Goal: Task Accomplishment & Management: Complete application form

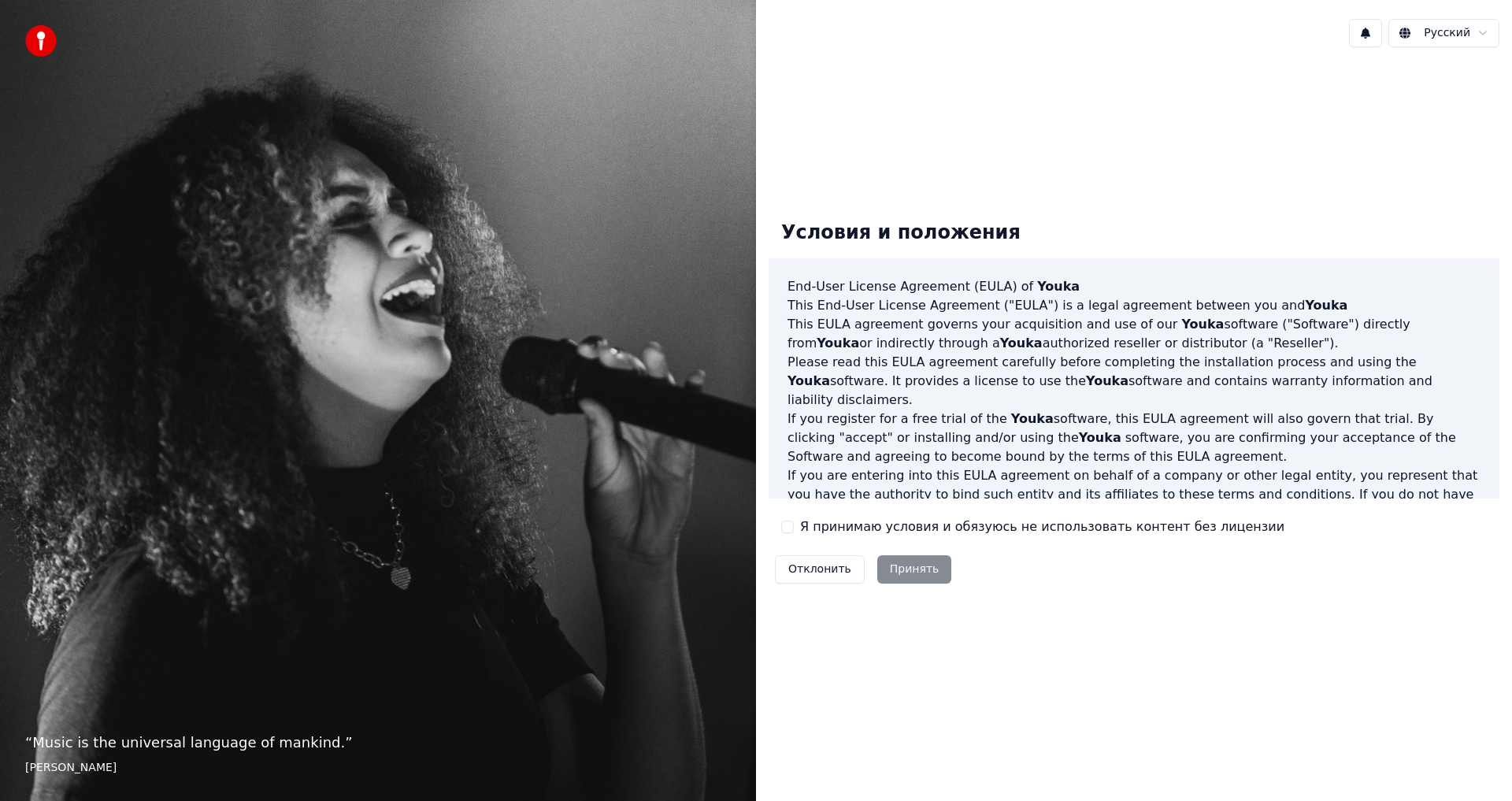
click at [794, 528] on div "Я принимаю условия и обязуюсь не использовать контент без лицензии" at bounding box center [1033, 527] width 503 height 19
click at [789, 528] on button "Я принимаю условия и обязуюсь не использовать контент без лицензии" at bounding box center [788, 527] width 13 height 13
click at [893, 570] on button "Принять" at bounding box center [914, 570] width 75 height 29
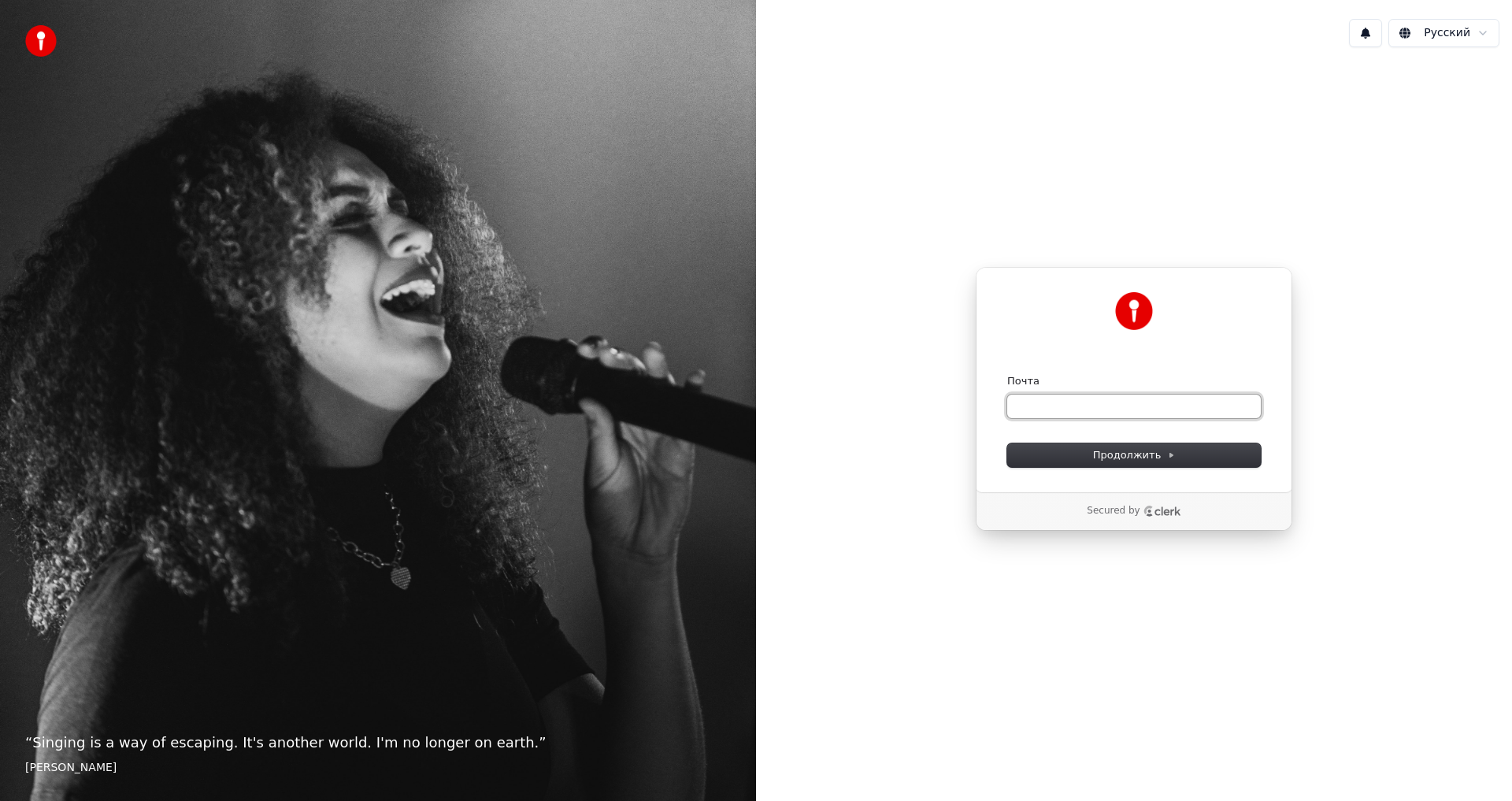
click at [1099, 405] on input "Почта" at bounding box center [1134, 406] width 253 height 24
